Goal: Check status: Check status

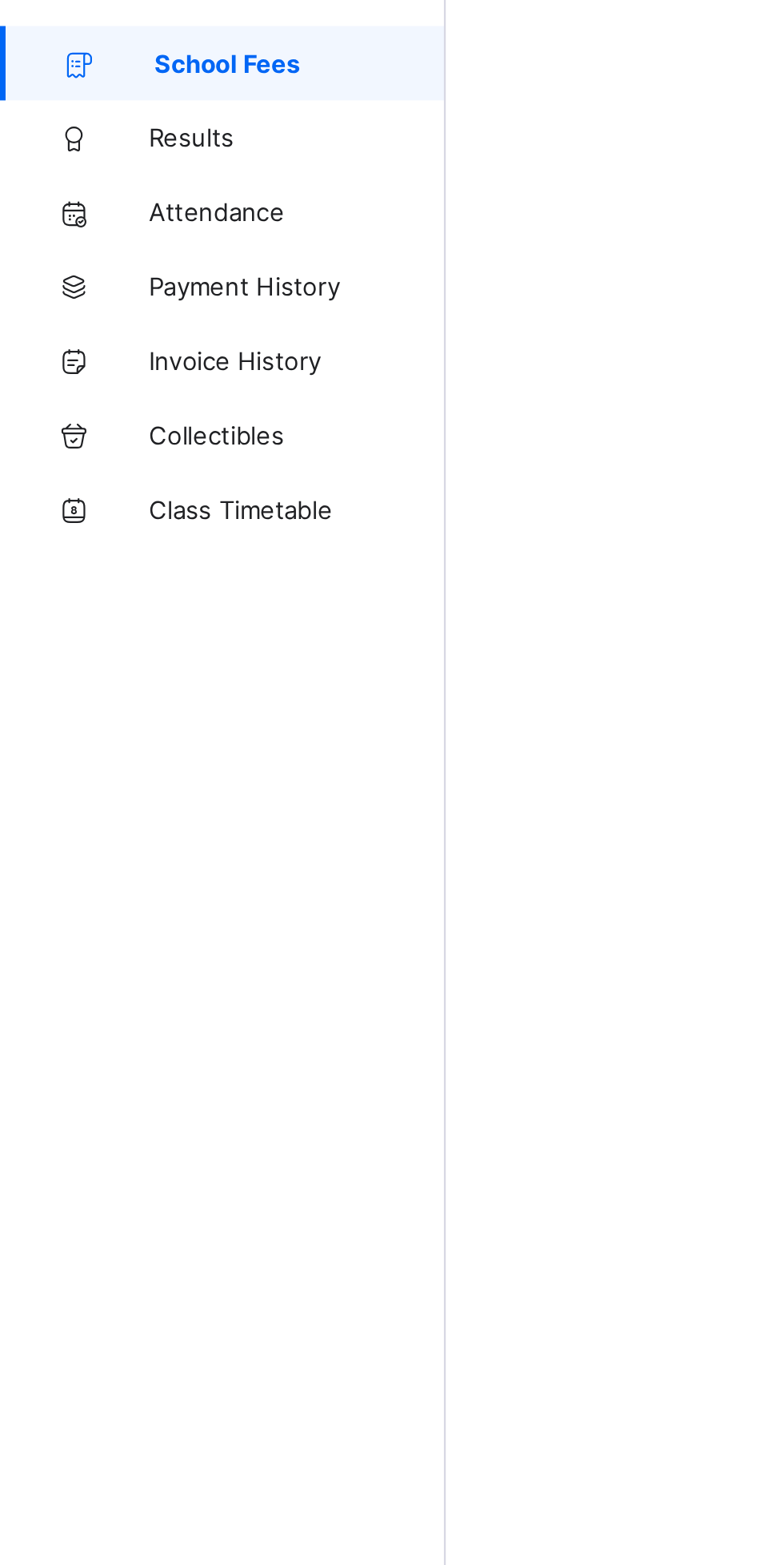
click at [82, 129] on span "Results" at bounding box center [128, 128] width 128 height 13
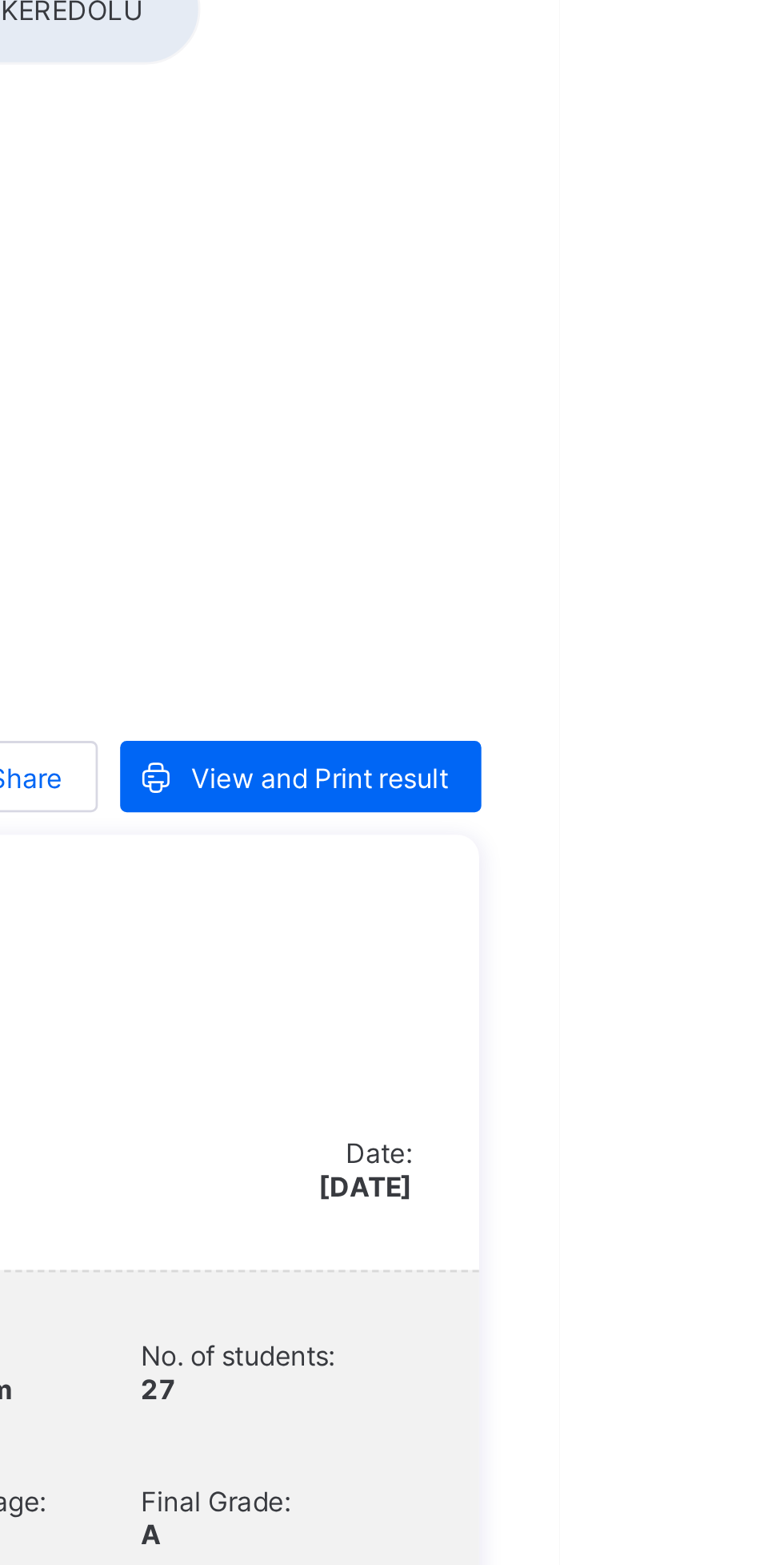
click at [719, 402] on span "View and Print result" at bounding box center [698, 400] width 92 height 12
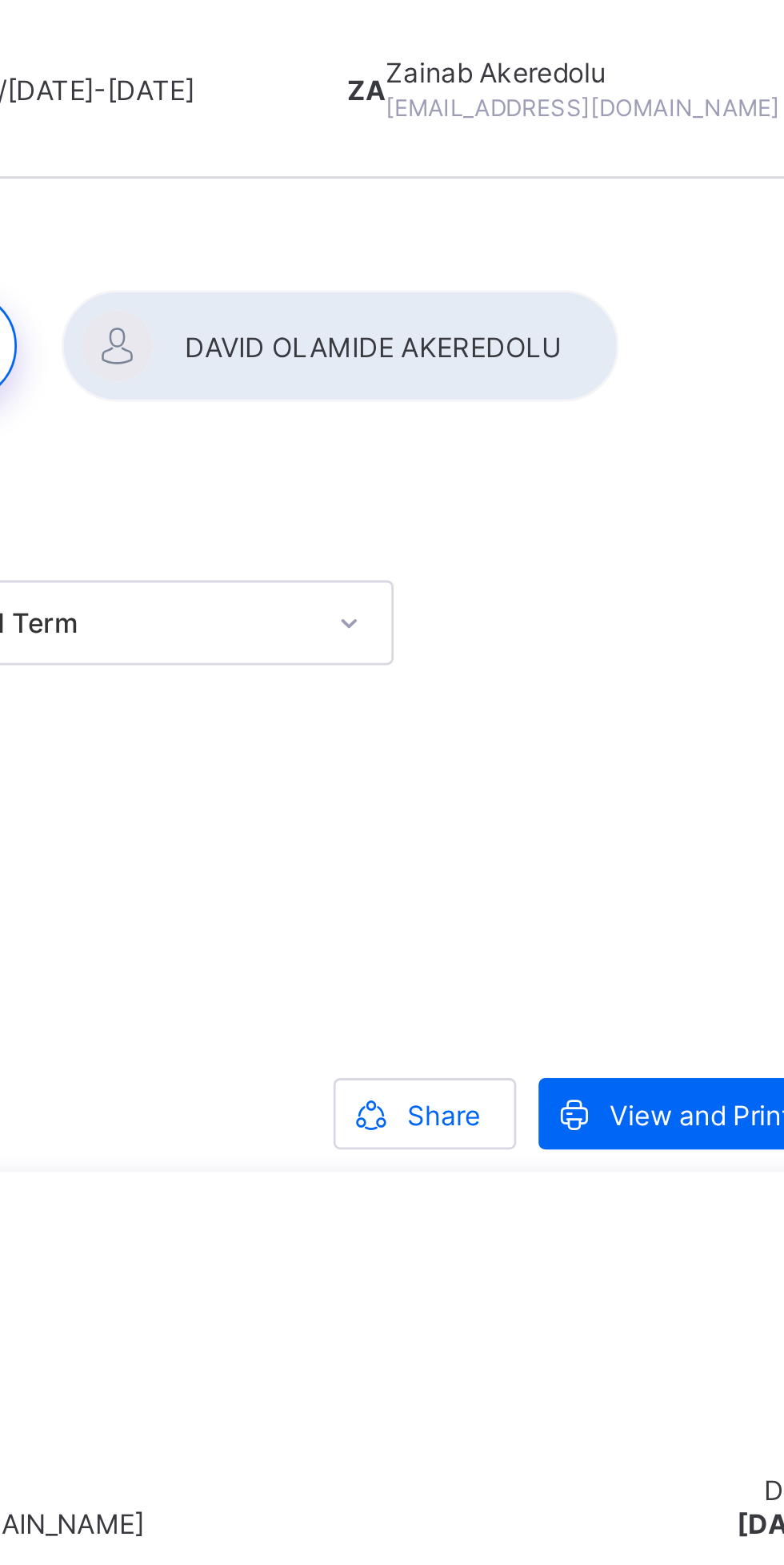
click at [573, 117] on div at bounding box center [555, 124] width 200 height 40
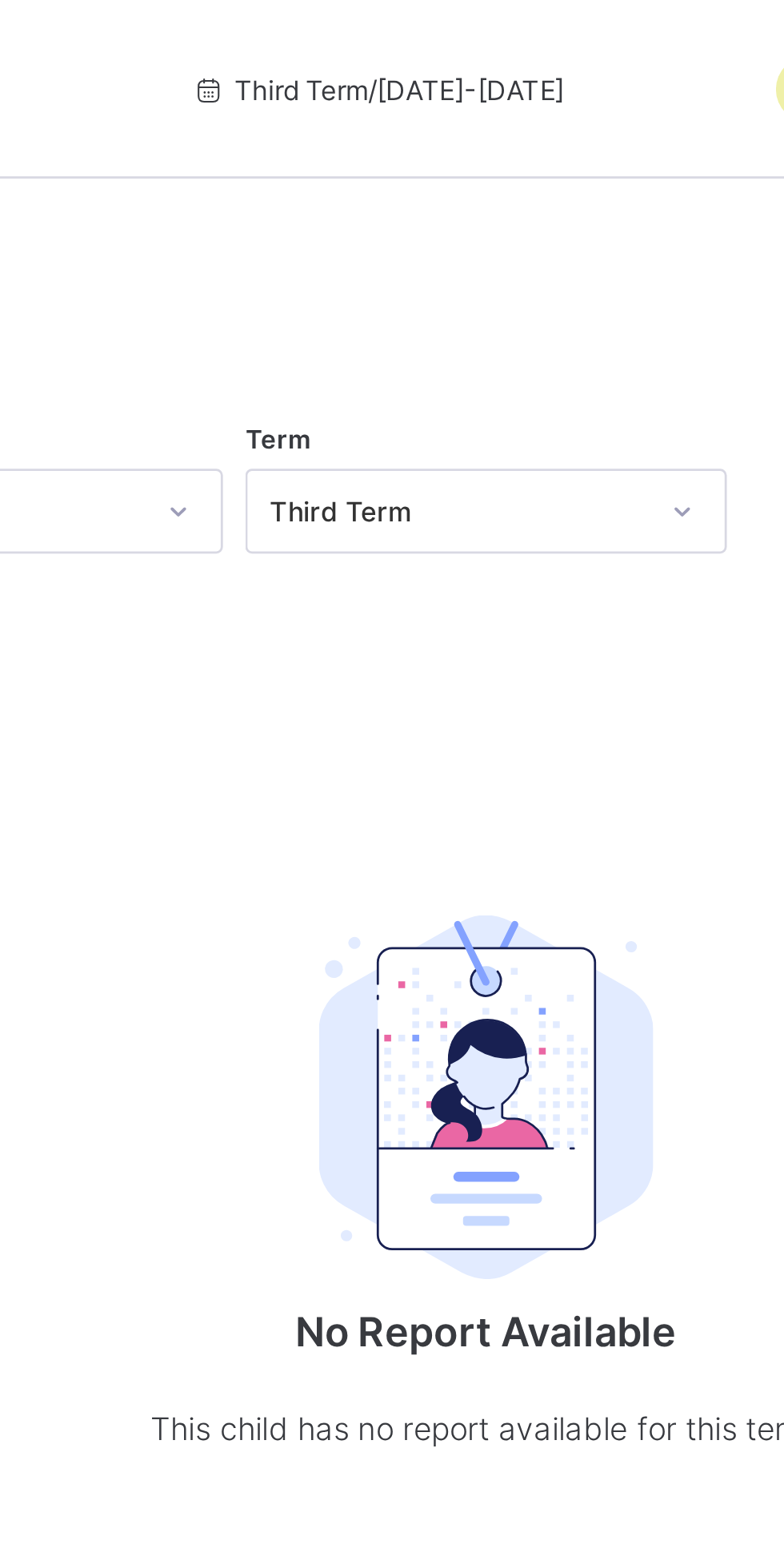
click at [508, 105] on div at bounding box center [488, 105] width 535 height 0
click at [491, 105] on div at bounding box center [488, 105] width 535 height 0
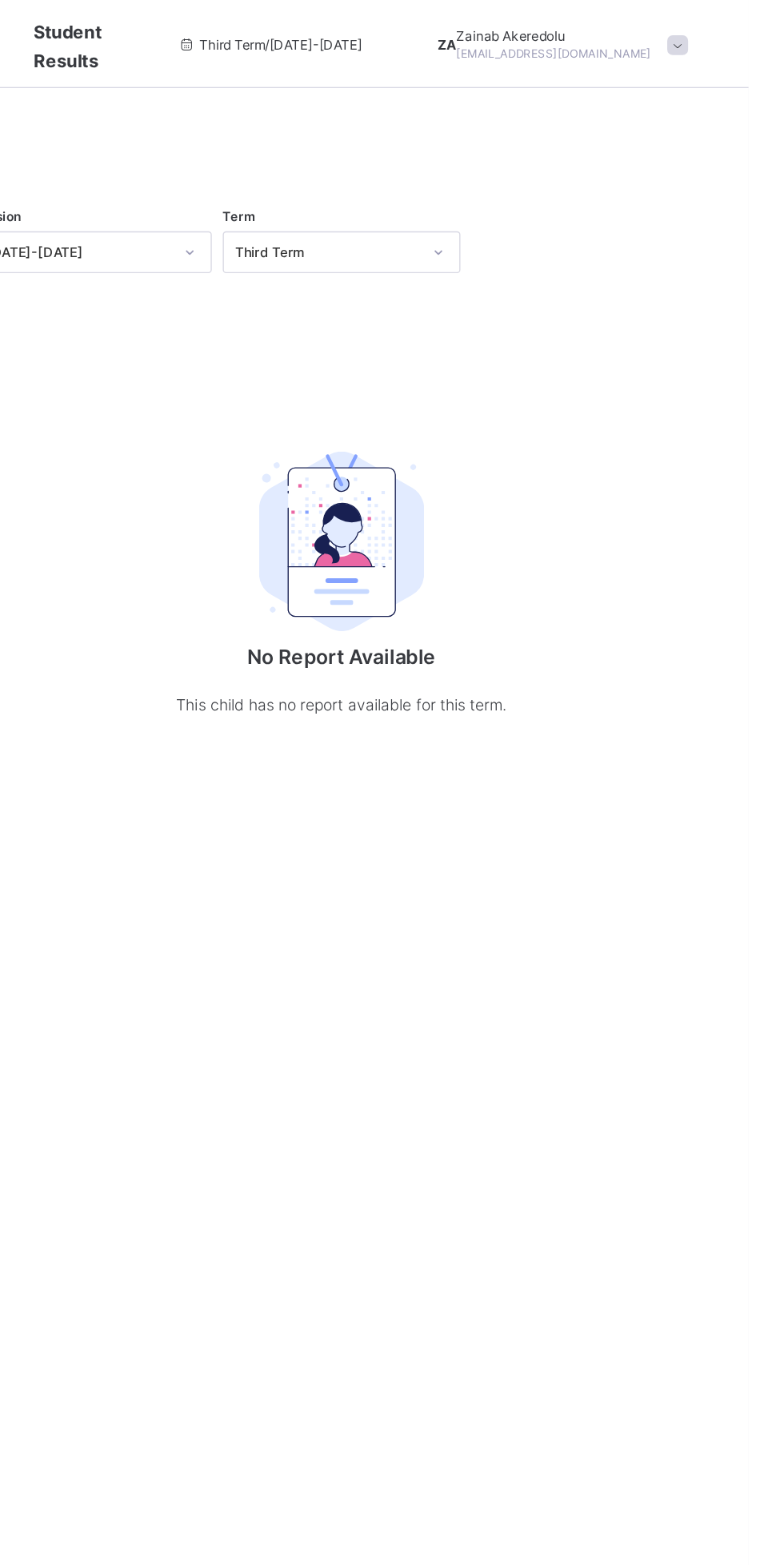
click at [476, 105] on div at bounding box center [488, 105] width 535 height 0
click at [590, 105] on div at bounding box center [488, 105] width 535 height 0
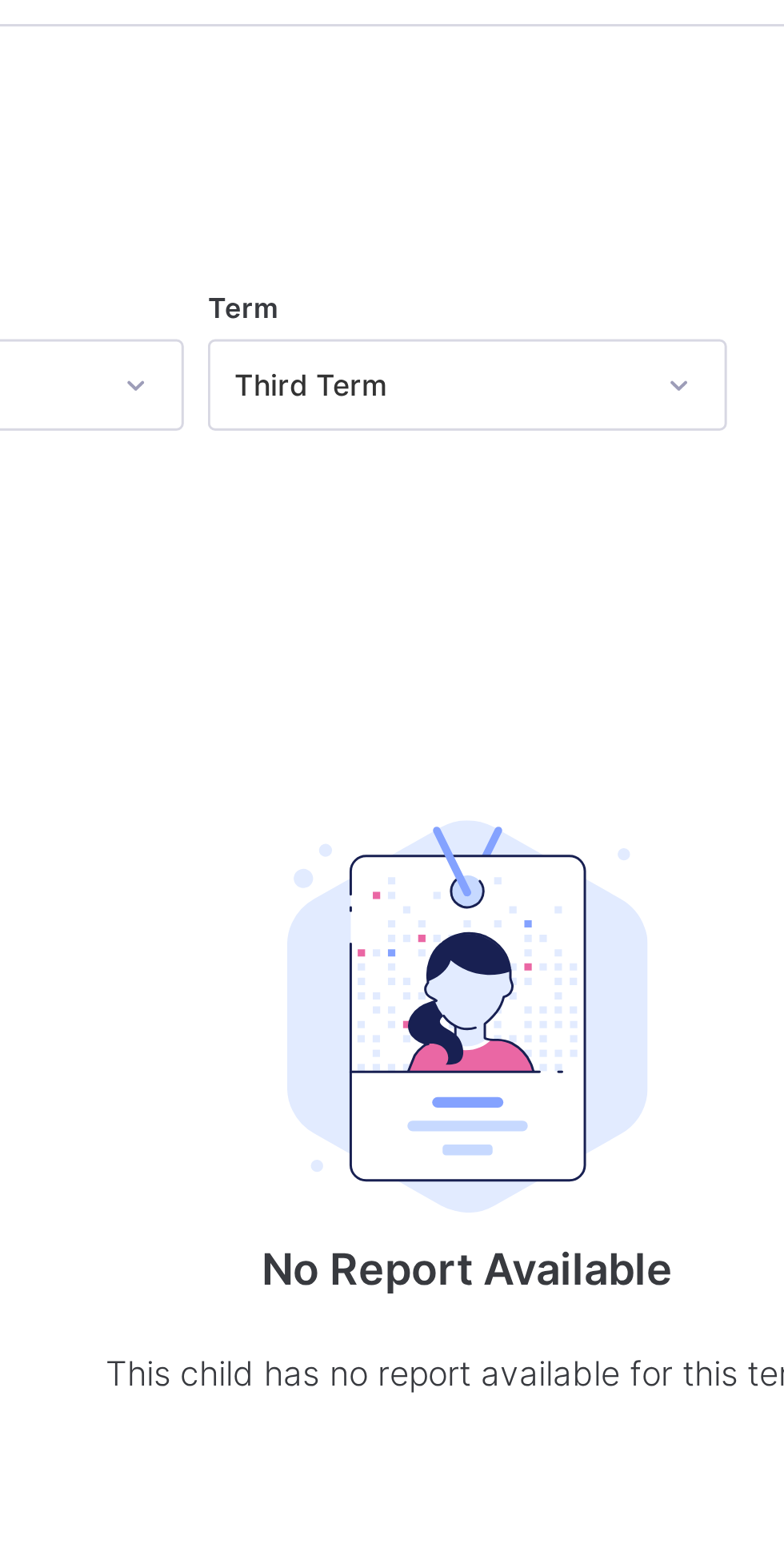
click at [532, 105] on div at bounding box center [488, 105] width 535 height 0
click at [529, 105] on div at bounding box center [488, 105] width 535 height 0
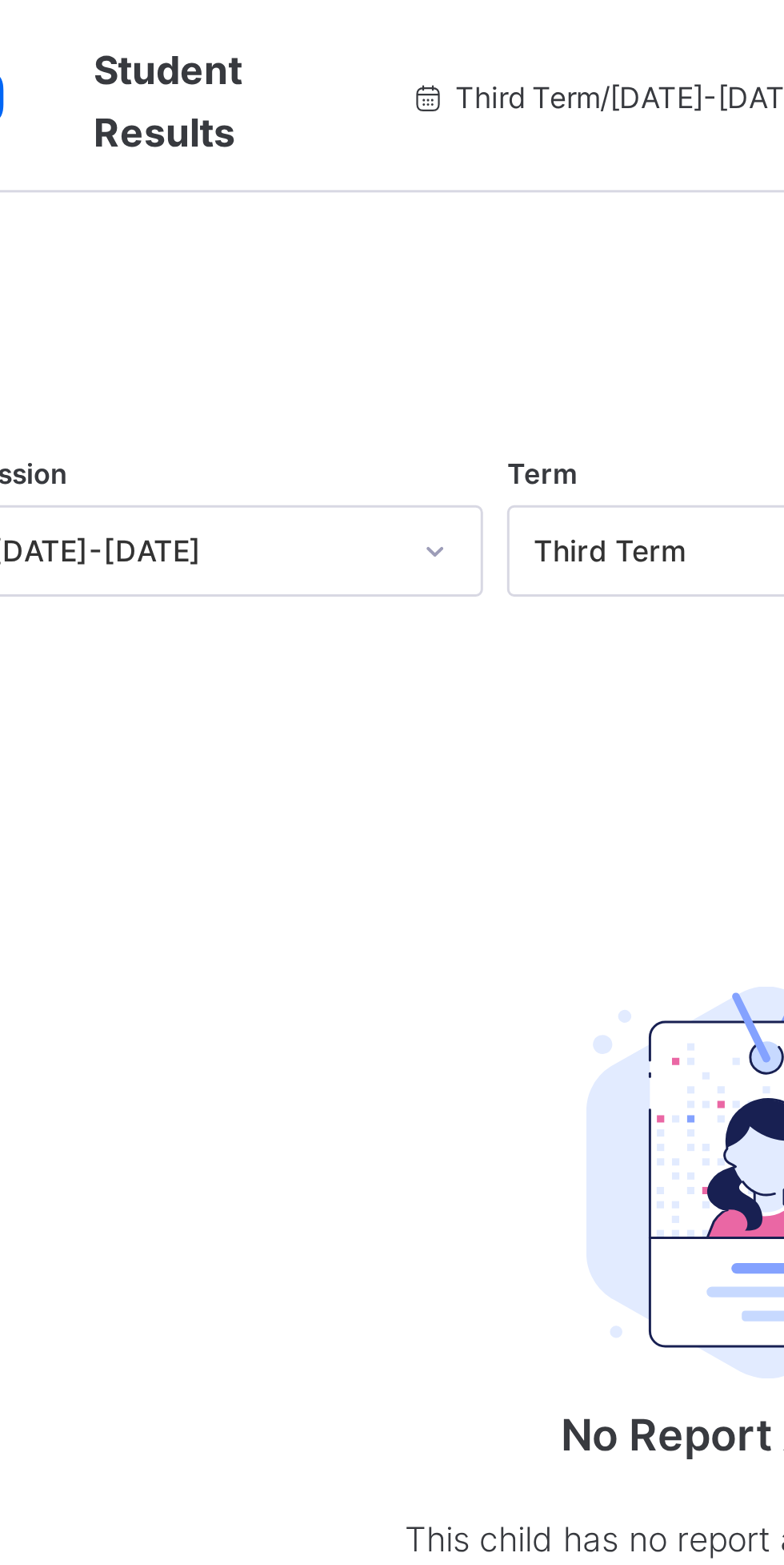
click at [382, 105] on div at bounding box center [488, 105] width 535 height 0
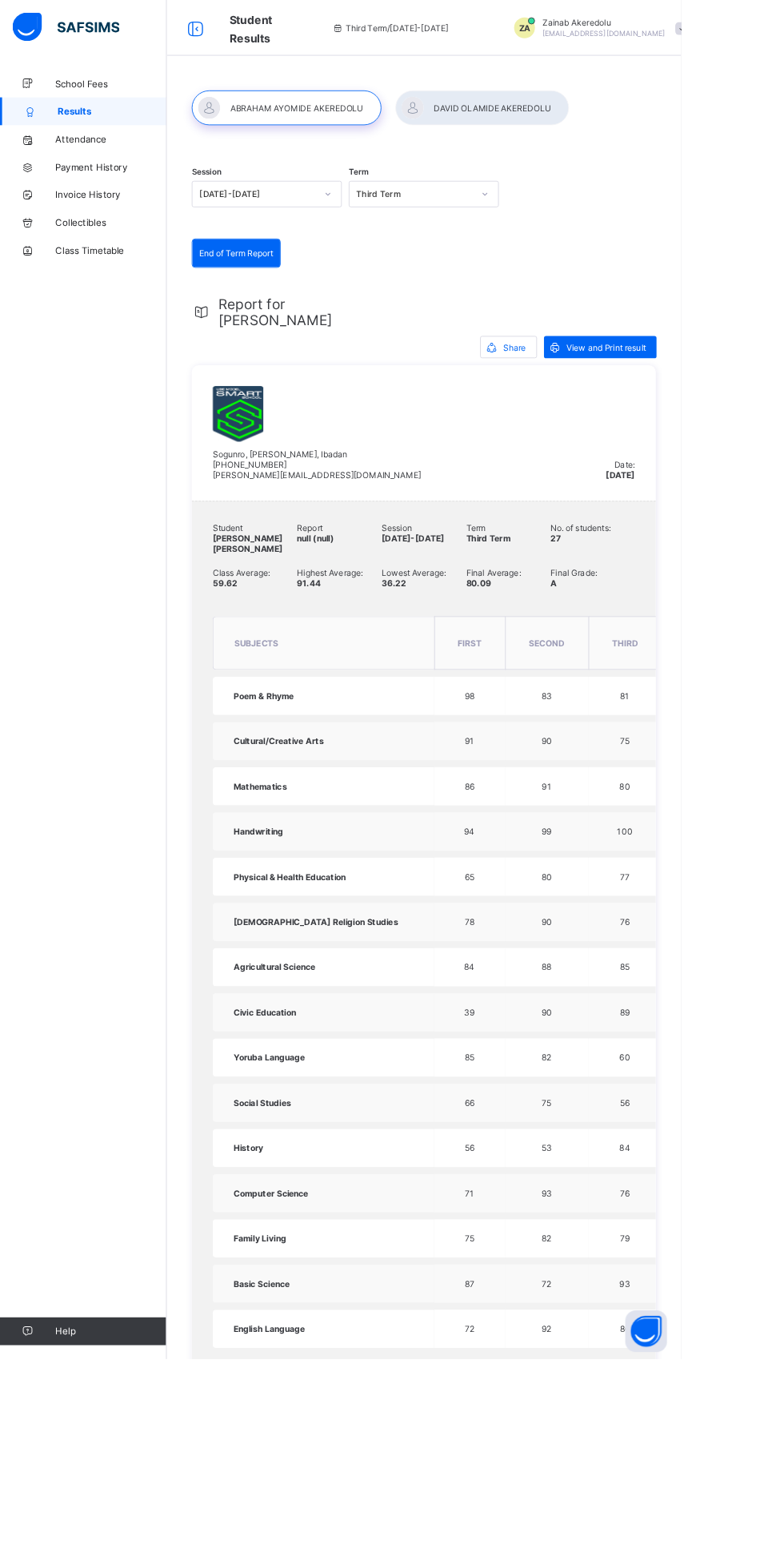
click at [539, 145] on div at bounding box center [555, 124] width 200 height 40
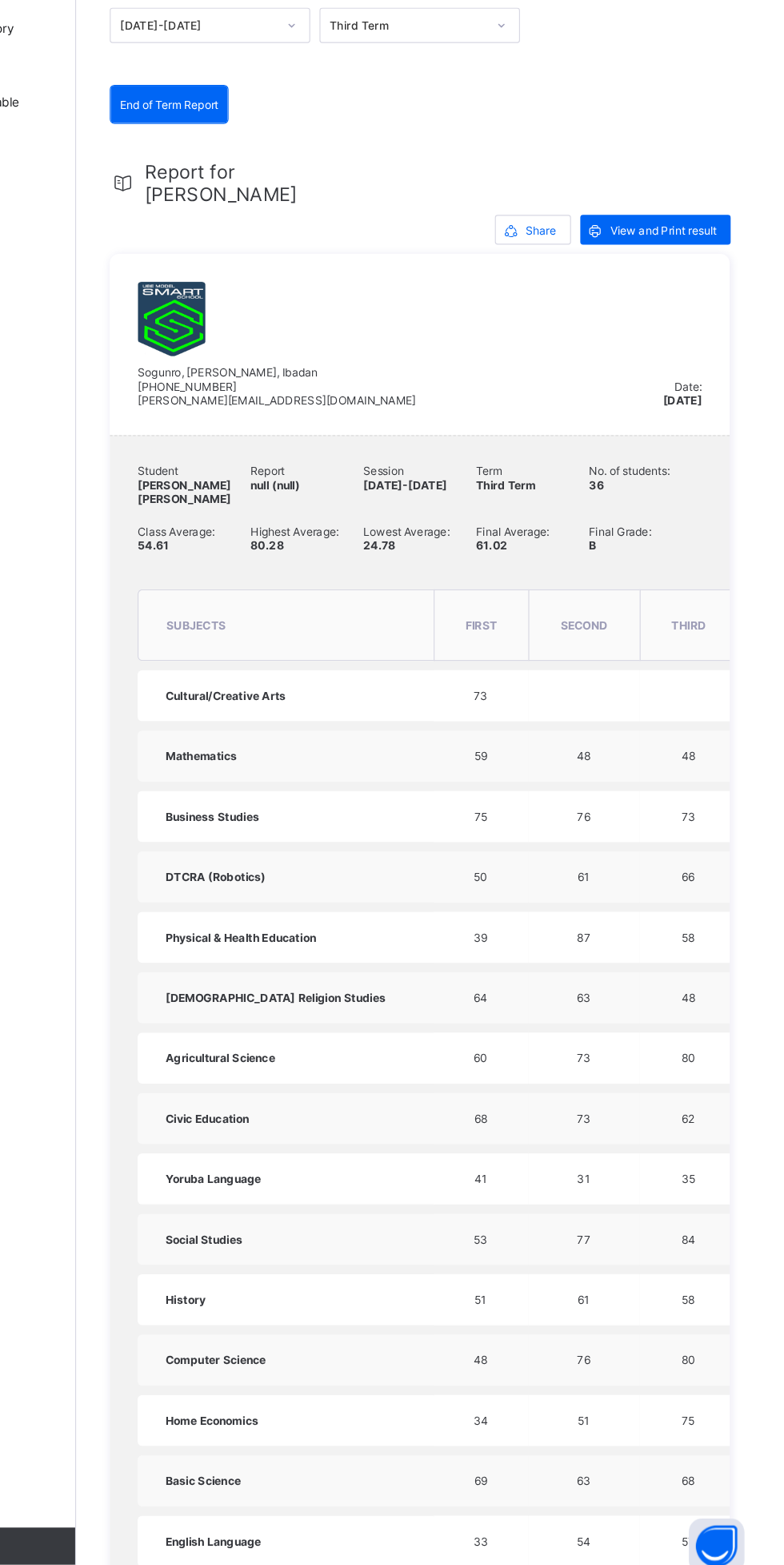
click at [718, 393] on span "View and Print result" at bounding box center [698, 399] width 92 height 12
